Goal: Task Accomplishment & Management: Use online tool/utility

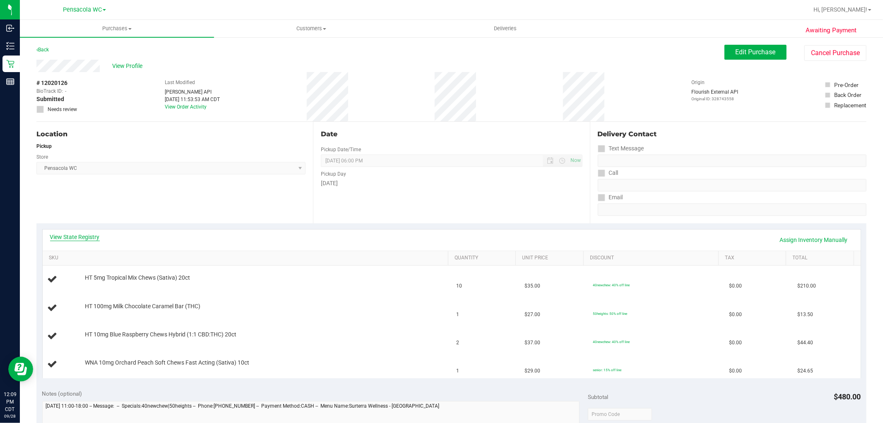
click at [89, 238] on link "View State Registry" at bounding box center [75, 237] width 50 height 8
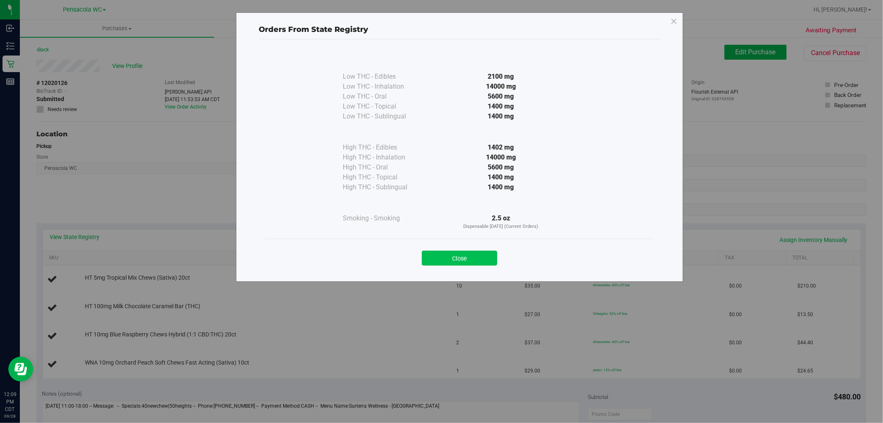
click at [473, 264] on button "Close" at bounding box center [459, 258] width 75 height 15
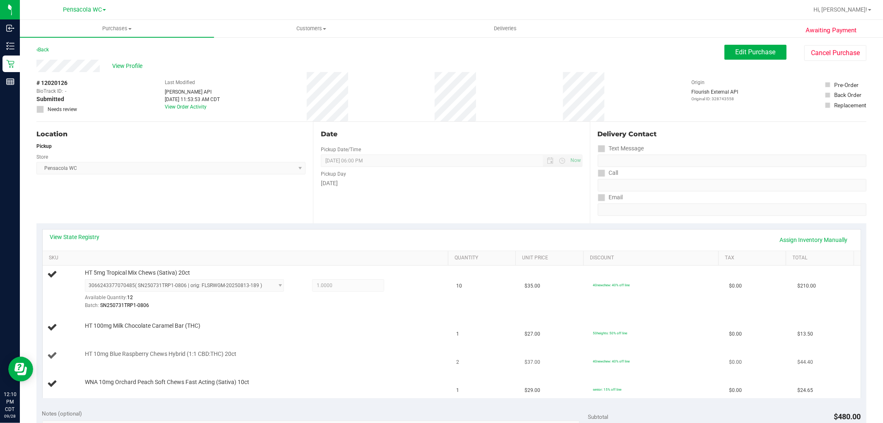
drag, startPoint x: 188, startPoint y: 355, endPoint x: 202, endPoint y: 362, distance: 15.4
click at [188, 355] on span "HT 10mg Blue Raspberry Chews Hybrid (1:1 CBD:THC) 20ct" at bounding box center [161, 354] width 152 height 8
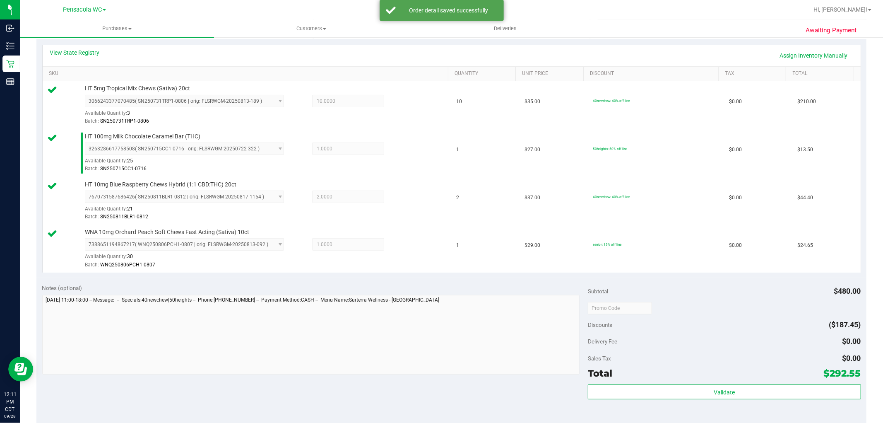
scroll to position [181, 0]
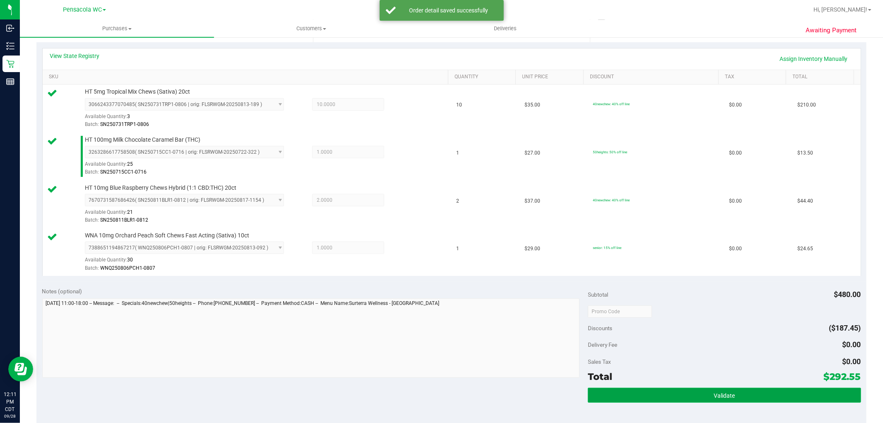
click at [723, 395] on span "Validate" at bounding box center [724, 395] width 21 height 7
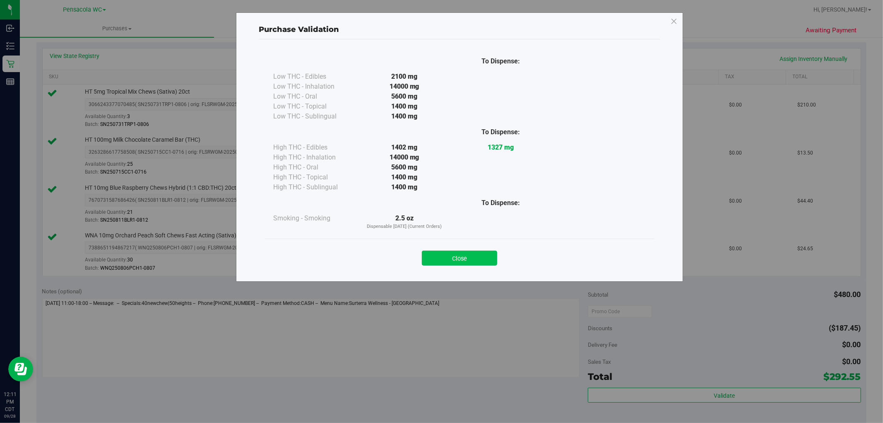
click at [460, 255] on button "Close" at bounding box center [459, 258] width 75 height 15
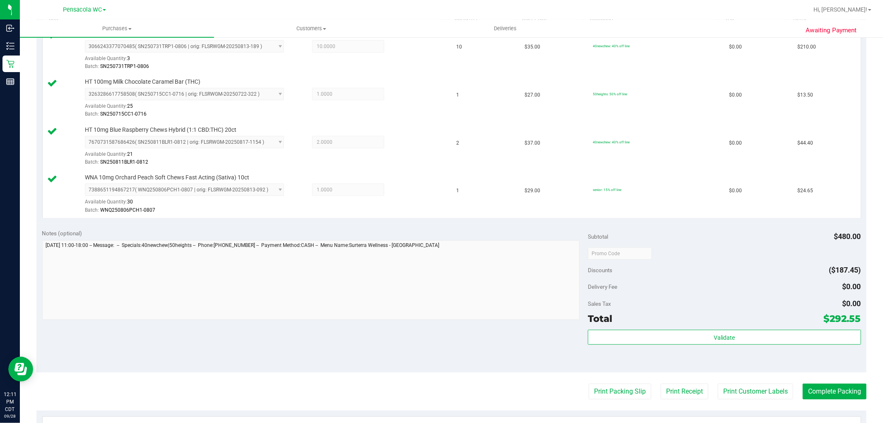
scroll to position [250, 0]
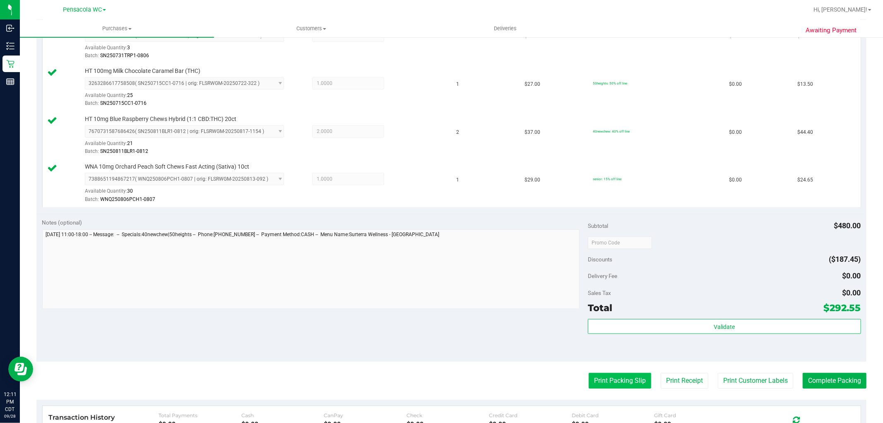
click at [621, 388] on button "Print Packing Slip" at bounding box center [620, 381] width 63 height 16
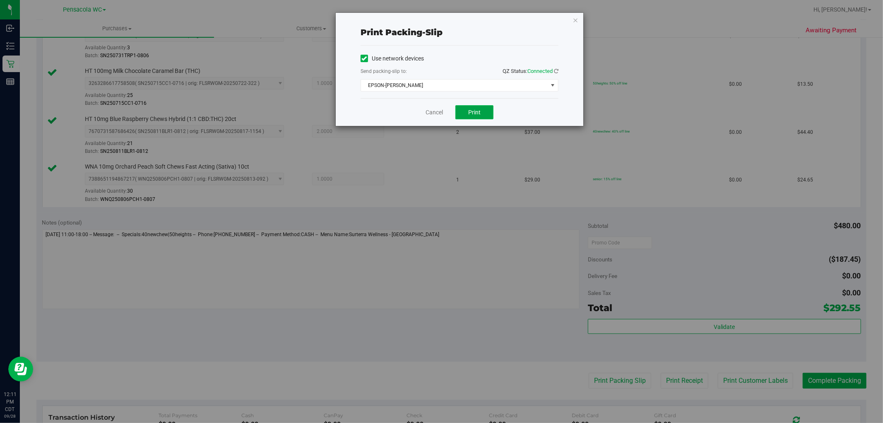
click at [474, 115] on span "Print" at bounding box center [474, 112] width 12 height 7
click at [576, 19] on icon "button" at bounding box center [576, 20] width 6 height 10
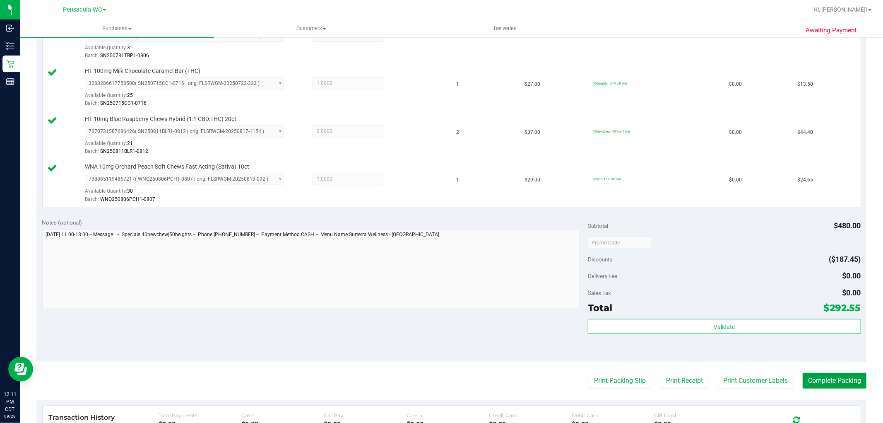
click at [827, 388] on button "Complete Packing" at bounding box center [835, 381] width 64 height 16
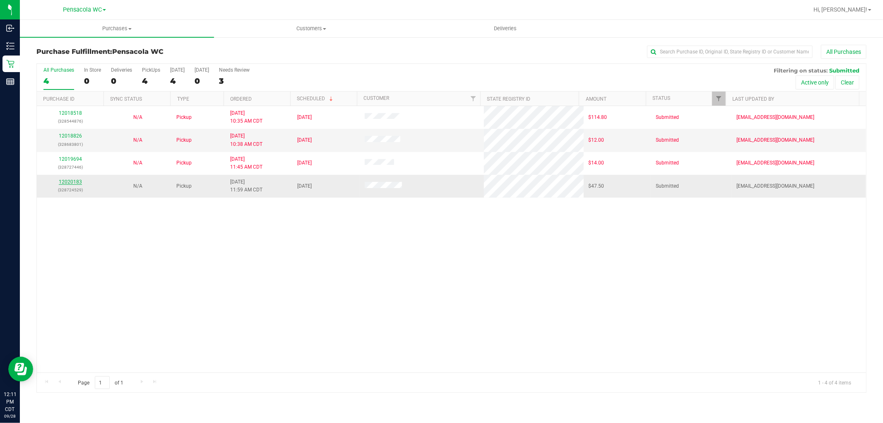
click at [66, 182] on link "12020183" at bounding box center [70, 182] width 23 height 6
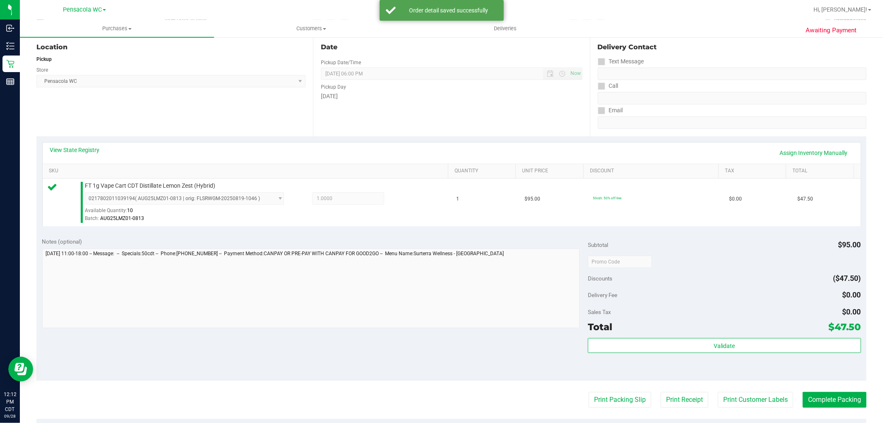
scroll to position [139, 0]
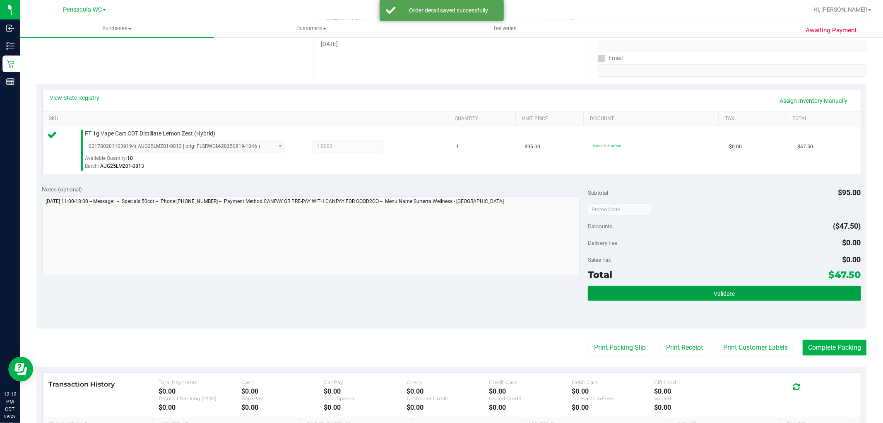
click at [699, 288] on button "Validate" at bounding box center [724, 293] width 273 height 15
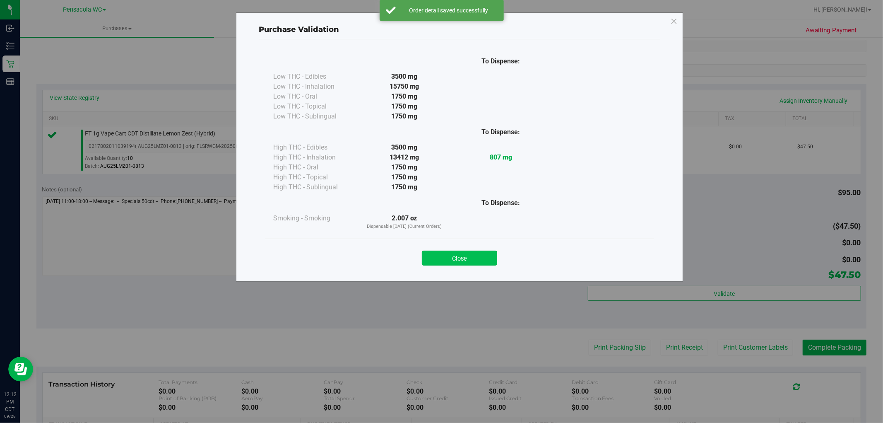
click at [483, 256] on button "Close" at bounding box center [459, 258] width 75 height 15
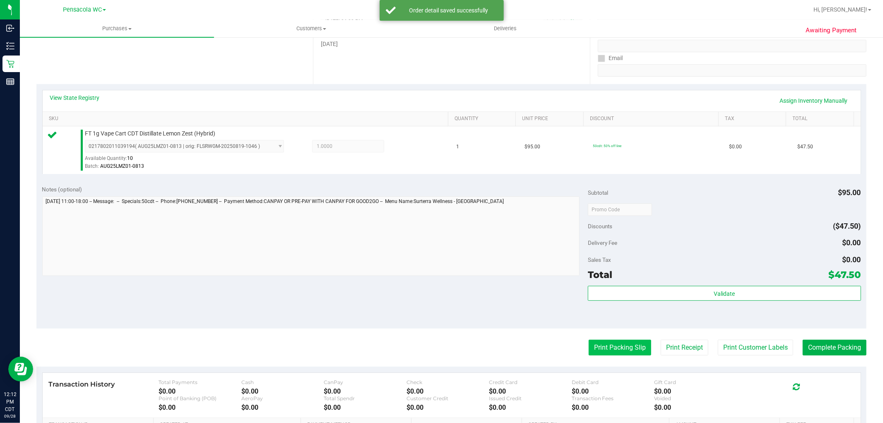
click at [627, 348] on button "Print Packing Slip" at bounding box center [620, 348] width 63 height 16
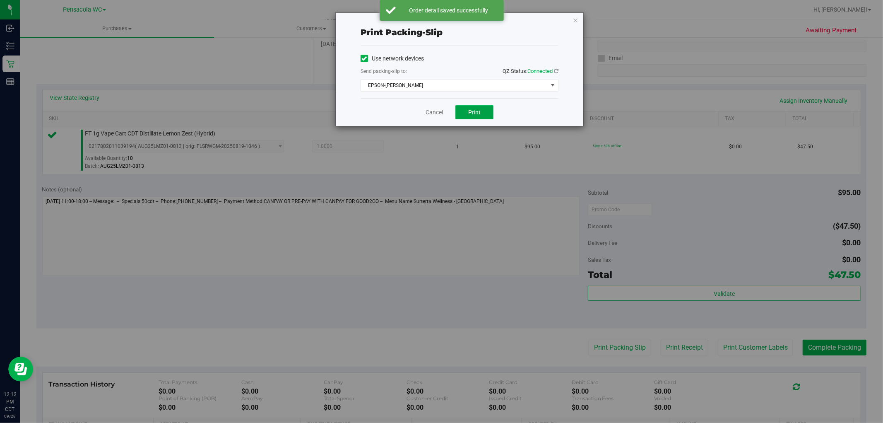
click at [486, 116] on button "Print" at bounding box center [475, 112] width 38 height 14
click at [577, 15] on icon "button" at bounding box center [576, 20] width 6 height 10
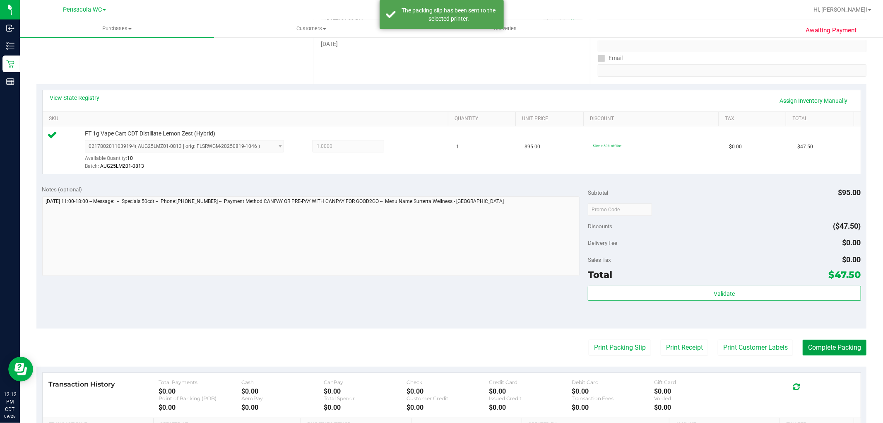
click at [849, 355] on button "Complete Packing" at bounding box center [835, 348] width 64 height 16
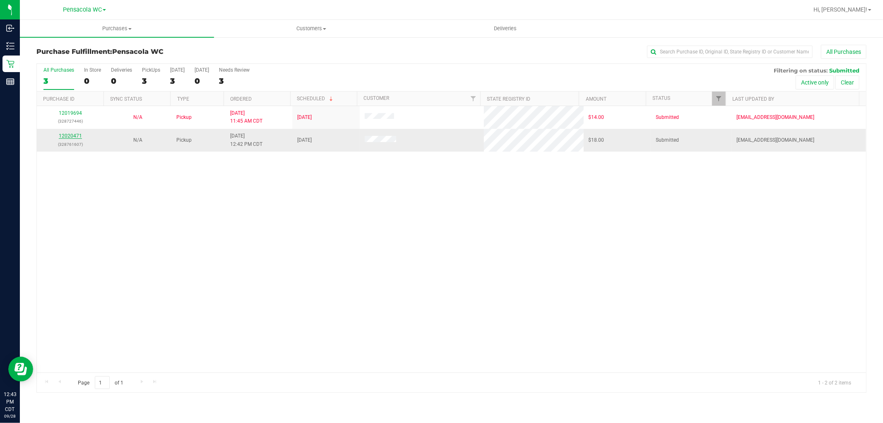
click at [64, 137] on link "12020471" at bounding box center [70, 136] width 23 height 6
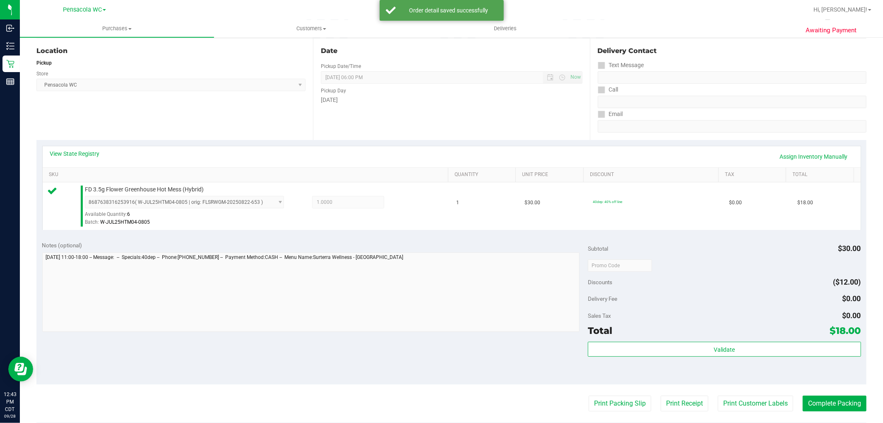
scroll to position [94, 0]
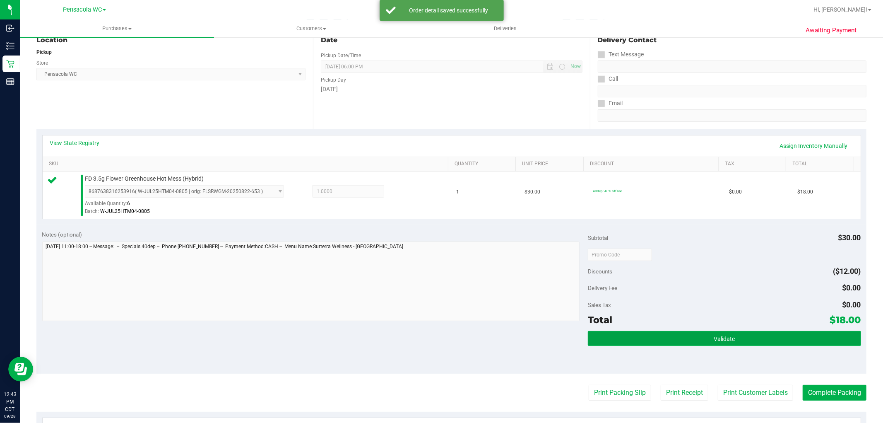
click at [697, 333] on button "Validate" at bounding box center [724, 338] width 273 height 15
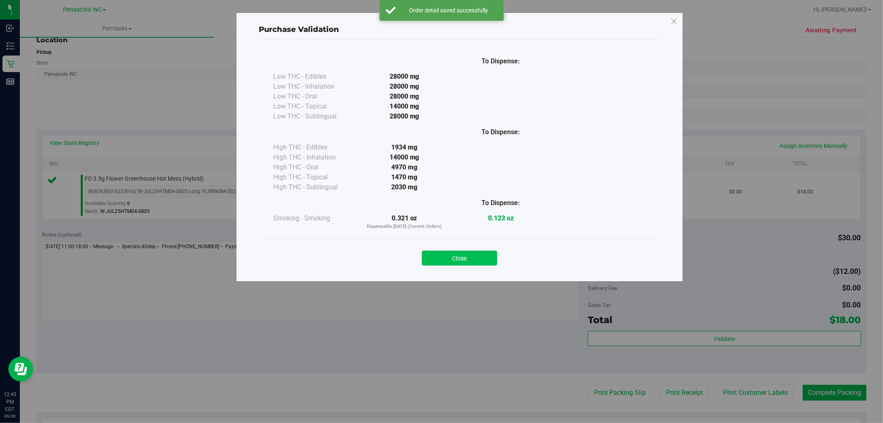
click at [475, 263] on button "Close" at bounding box center [459, 258] width 75 height 15
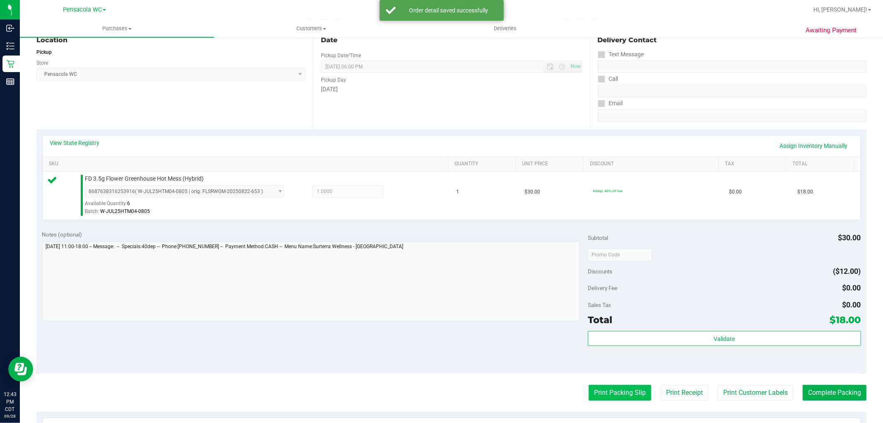
click at [623, 385] on button "Print Packing Slip" at bounding box center [620, 393] width 63 height 16
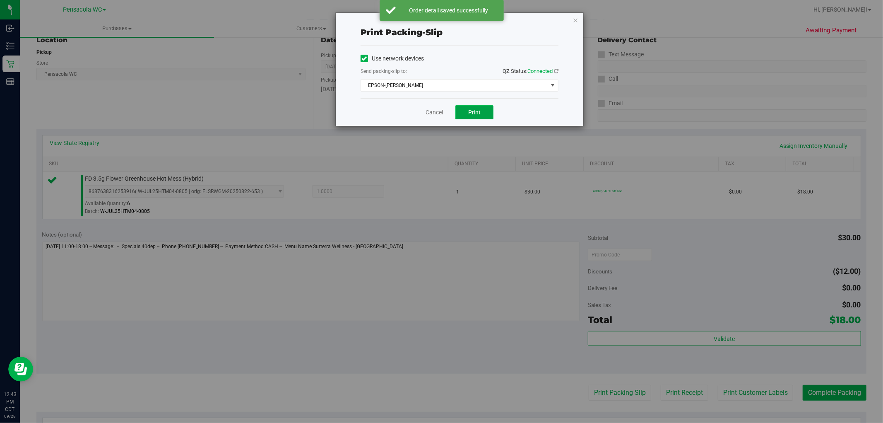
click at [478, 116] on button "Print" at bounding box center [475, 112] width 38 height 14
click at [576, 22] on icon "button" at bounding box center [576, 20] width 6 height 10
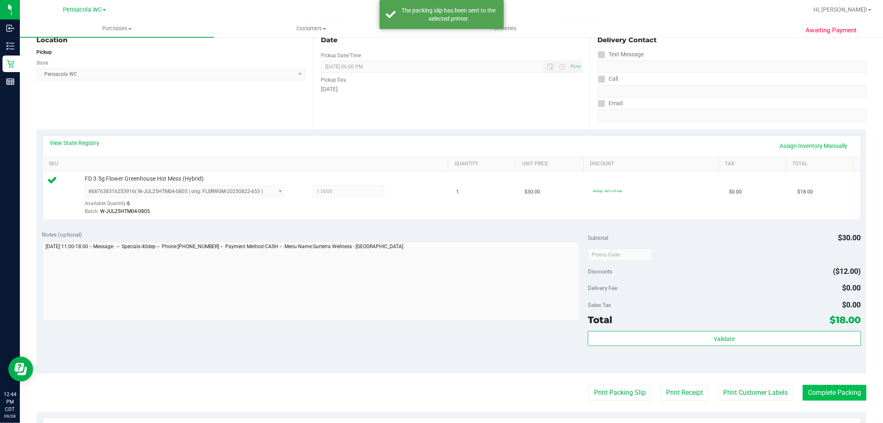
click at [828, 387] on button "Complete Packing" at bounding box center [835, 393] width 64 height 16
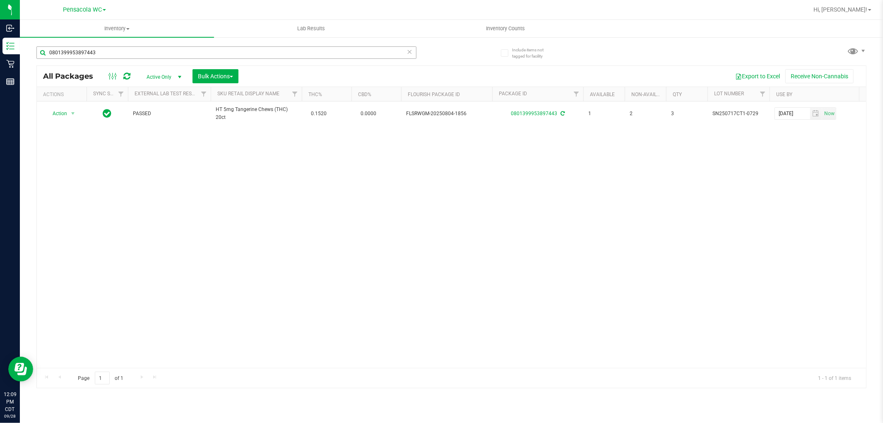
click at [177, 55] on input "0801399953897443" at bounding box center [226, 52] width 380 height 12
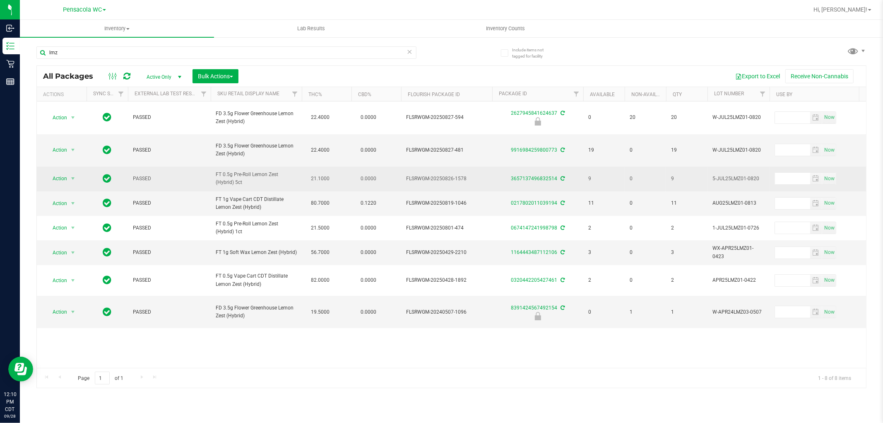
drag, startPoint x: 253, startPoint y: 173, endPoint x: 286, endPoint y: 176, distance: 33.3
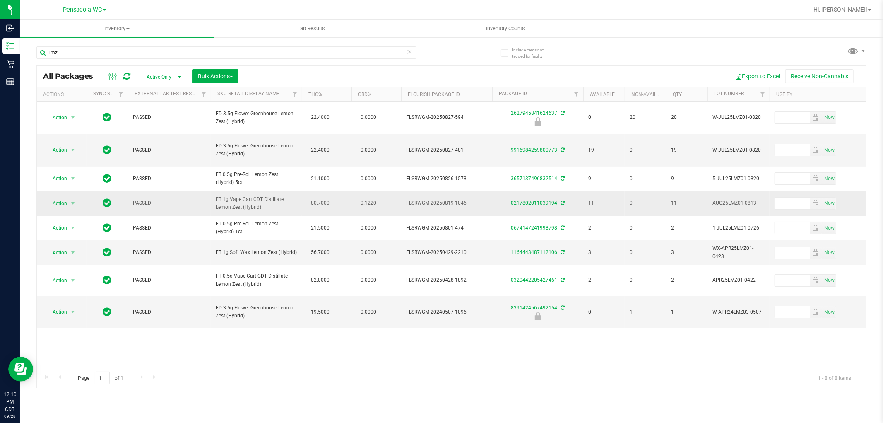
click at [282, 173] on td "FT 0.5g Pre-Roll Lemon Zest (Hybrid) 5ct" at bounding box center [256, 178] width 91 height 24
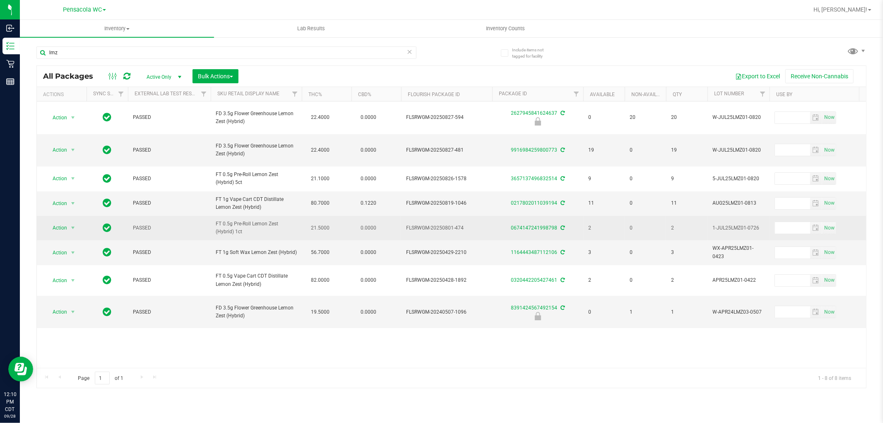
click at [294, 220] on span "FT 0.5g Pre-Roll Lemon Zest (Hybrid) 1ct" at bounding box center [256, 228] width 81 height 16
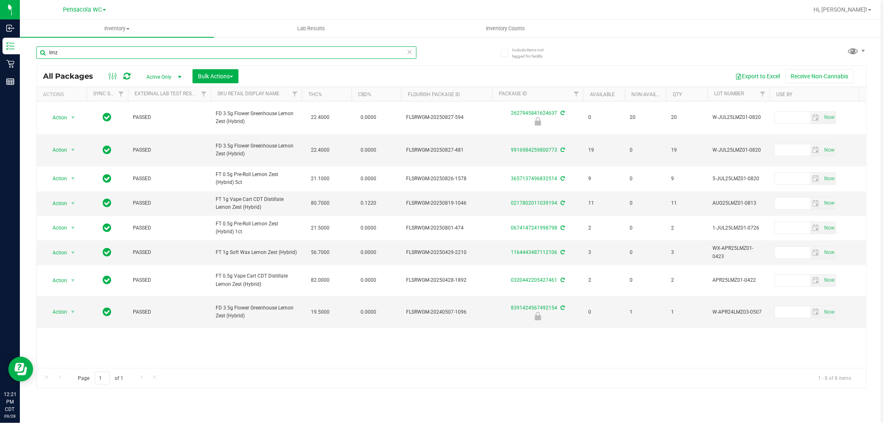
click at [114, 52] on input "lmz" at bounding box center [226, 52] width 380 height 12
click at [113, 51] on input "lmz" at bounding box center [226, 52] width 380 height 12
type input "6181436394642717"
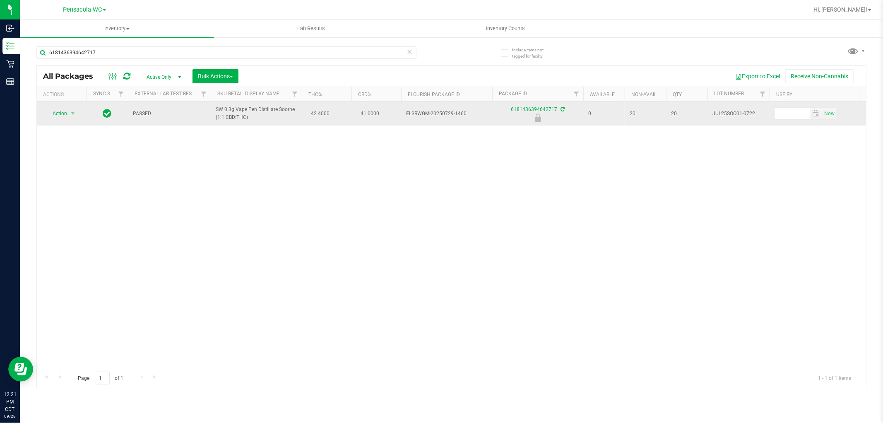
click at [58, 113] on span "Action" at bounding box center [56, 114] width 22 height 12
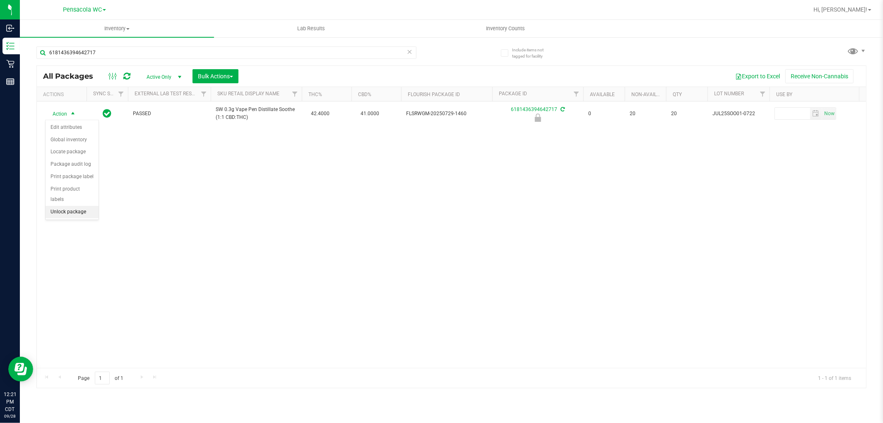
click at [84, 216] on li "Unlock package" at bounding box center [72, 212] width 53 height 12
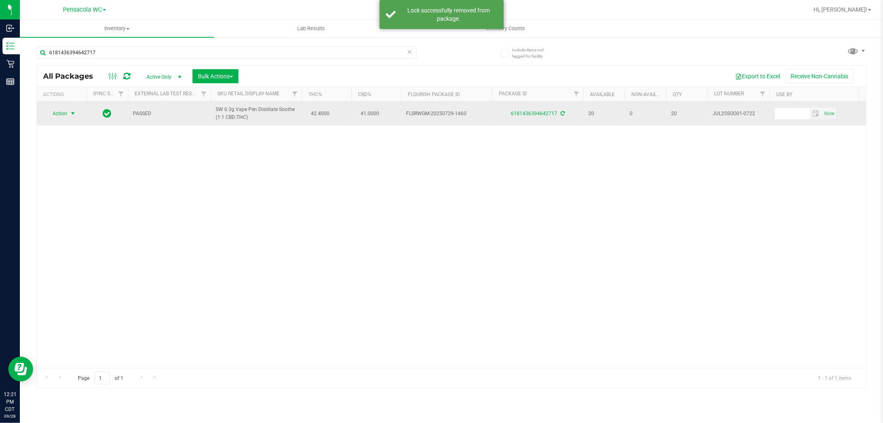
click at [72, 113] on span "select" at bounding box center [73, 113] width 7 height 7
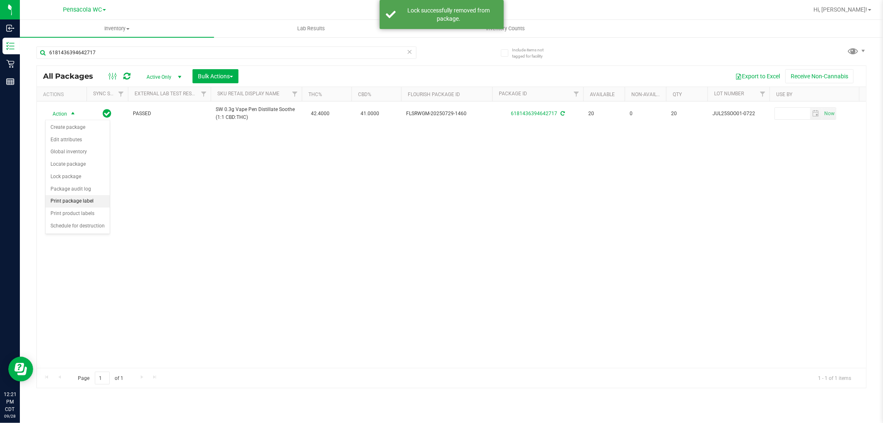
click at [97, 200] on li "Print package label" at bounding box center [78, 201] width 64 height 12
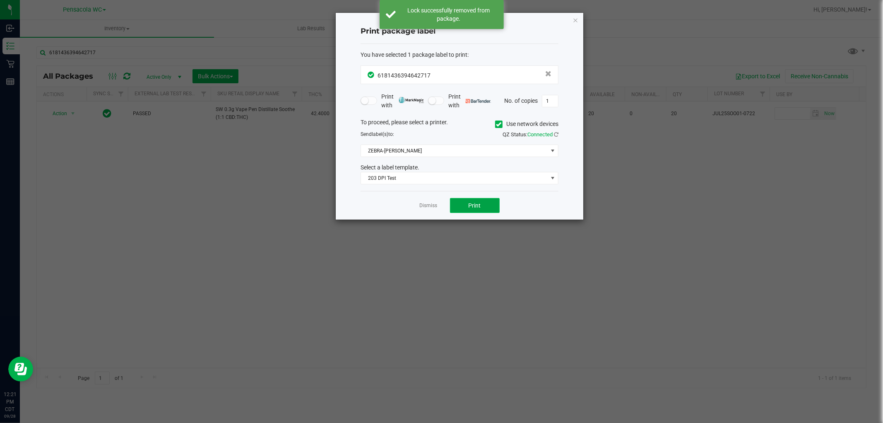
click at [470, 205] on span "Print" at bounding box center [475, 205] width 12 height 7
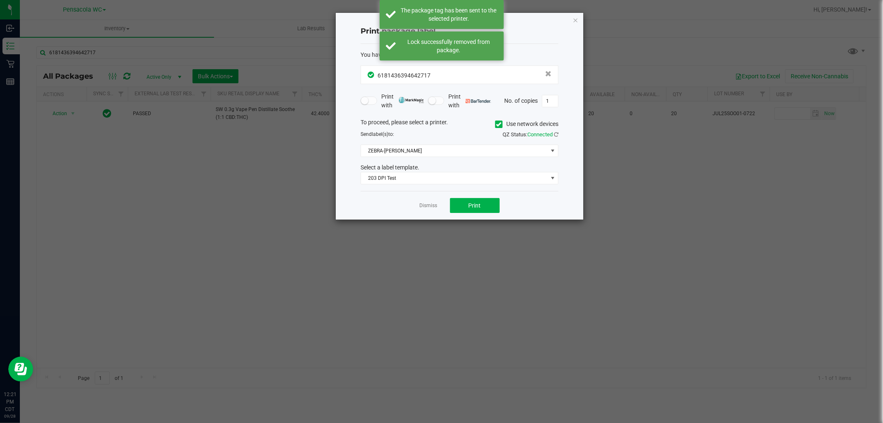
click at [572, 34] on div "Print package label You have selected 1 package label to print : 61814363946427…" at bounding box center [460, 116] width 248 height 207
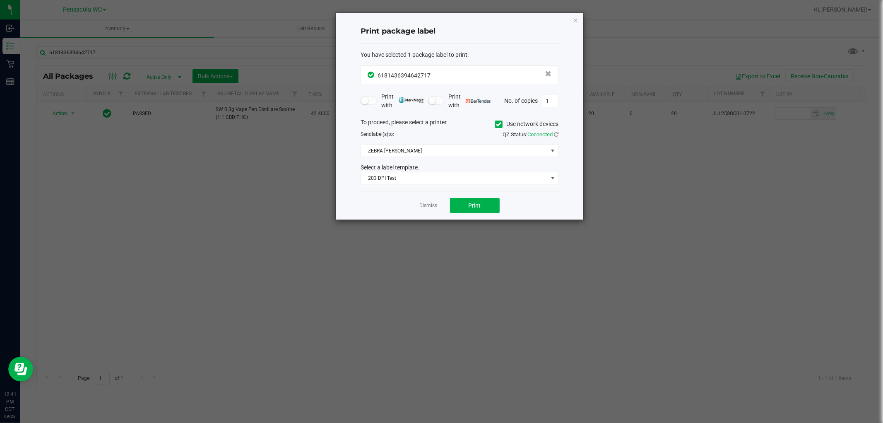
click at [429, 204] on link "Dismiss" at bounding box center [429, 205] width 18 height 7
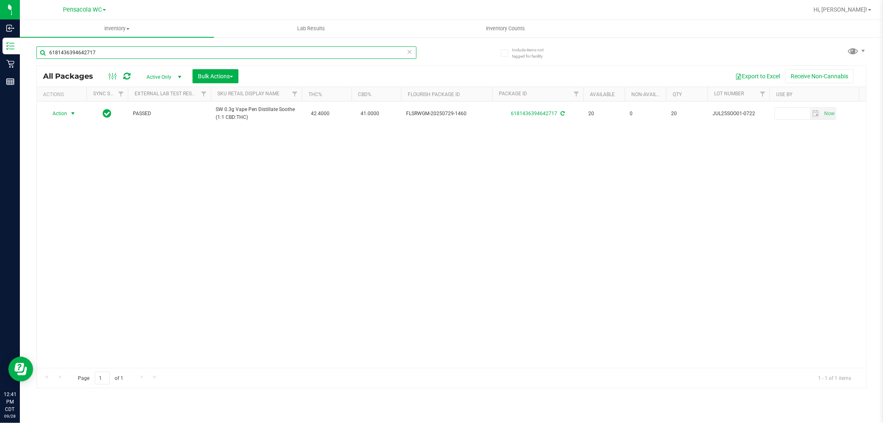
click at [195, 46] on input "6181436394642717" at bounding box center [226, 52] width 380 height 12
type input "1441190507524732"
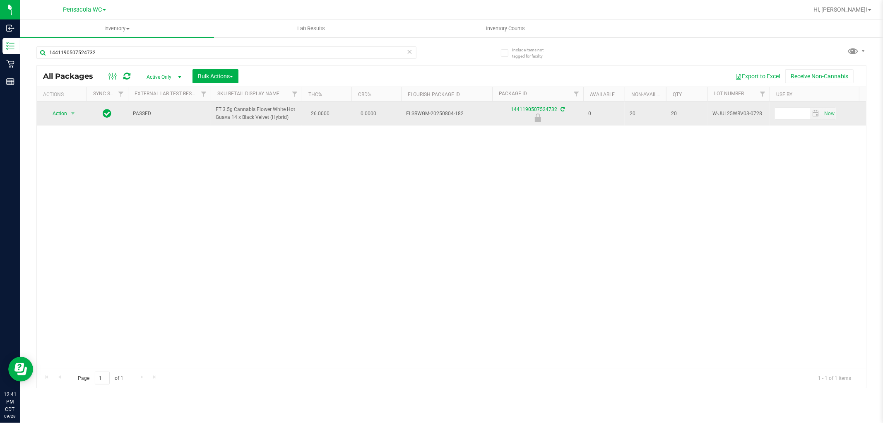
click at [48, 115] on span "Action" at bounding box center [56, 114] width 22 height 12
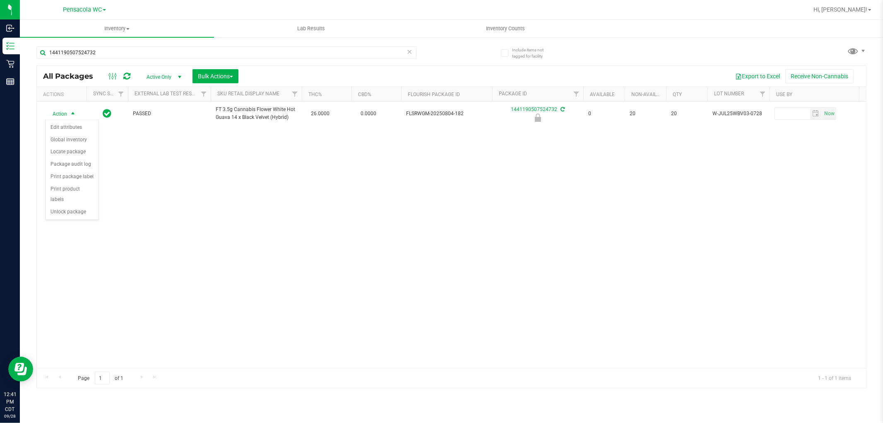
click at [70, 220] on div "Action Edit attributes Global inventory Locate package Package audit log Print …" at bounding box center [72, 170] width 54 height 101
click at [85, 213] on li "Unlock package" at bounding box center [72, 212] width 53 height 12
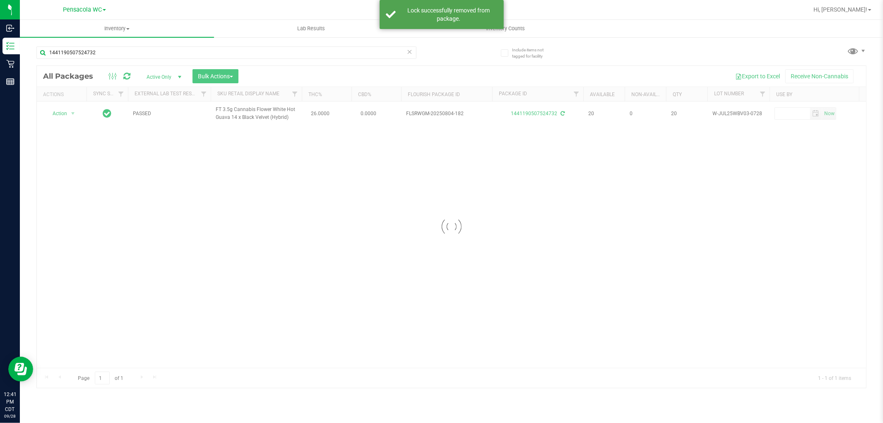
click at [72, 113] on div at bounding box center [452, 227] width 830 height 322
click at [63, 107] on div at bounding box center [452, 227] width 830 height 322
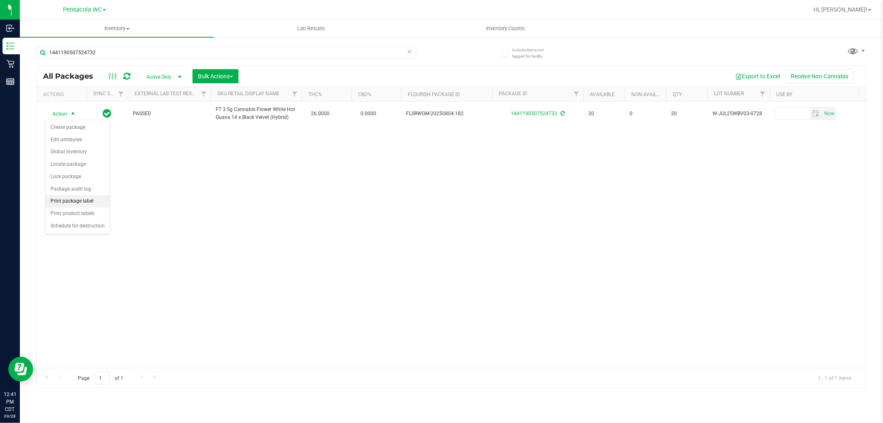
click at [100, 199] on li "Print package label" at bounding box center [78, 201] width 64 height 12
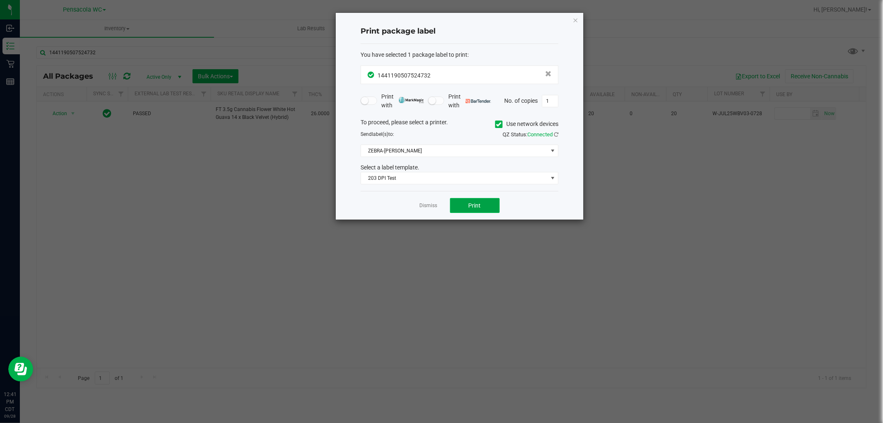
click at [493, 201] on button "Print" at bounding box center [475, 205] width 50 height 15
